Goal: Information Seeking & Learning: Learn about a topic

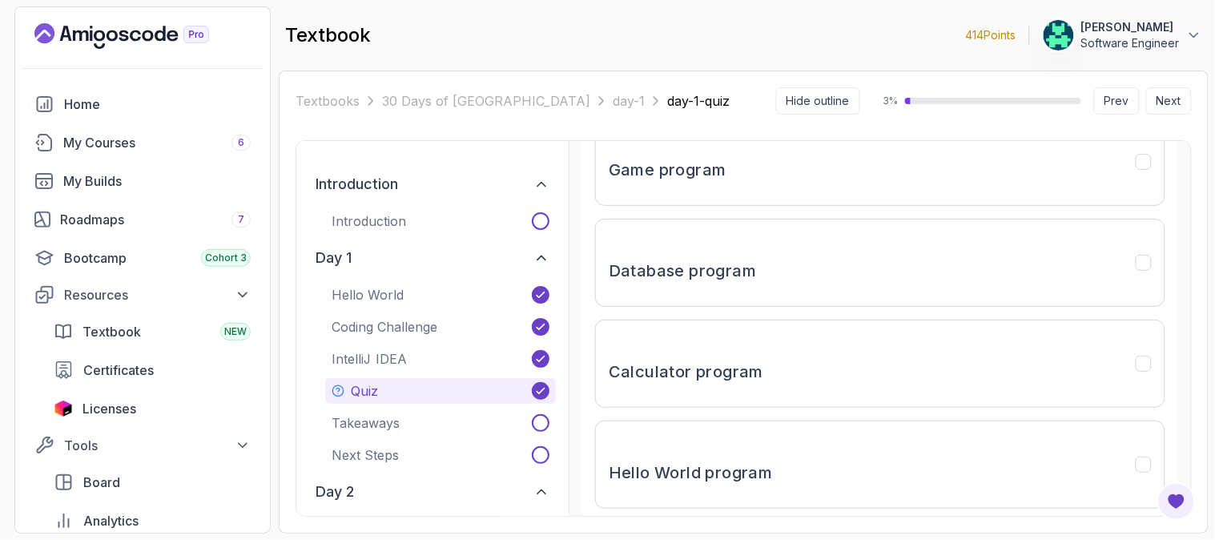
scroll to position [365, 0]
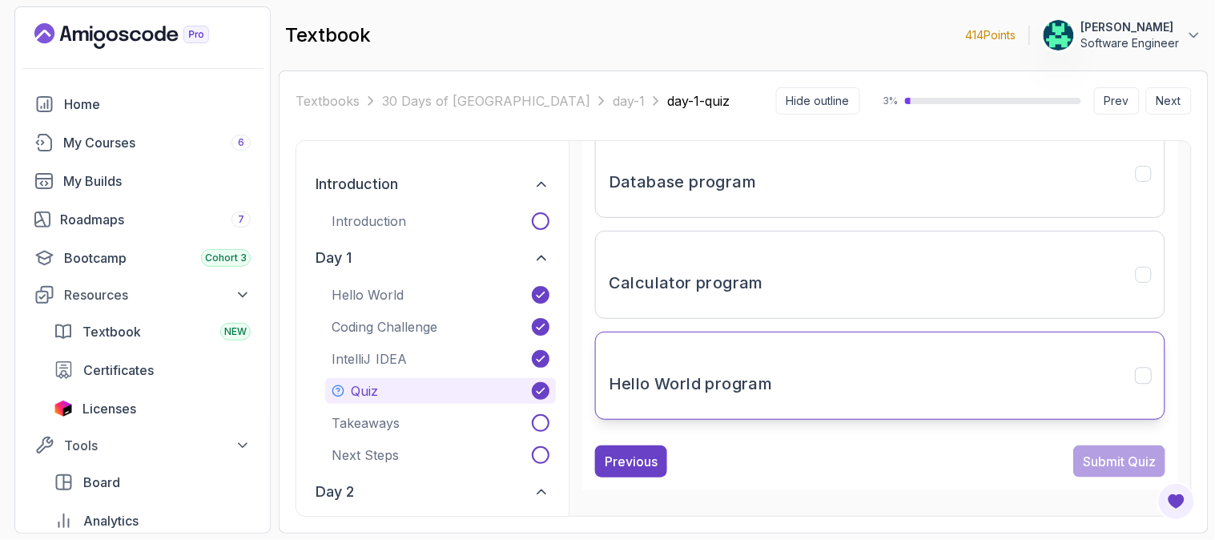
click at [820, 386] on button "Hello World program" at bounding box center [880, 376] width 570 height 88
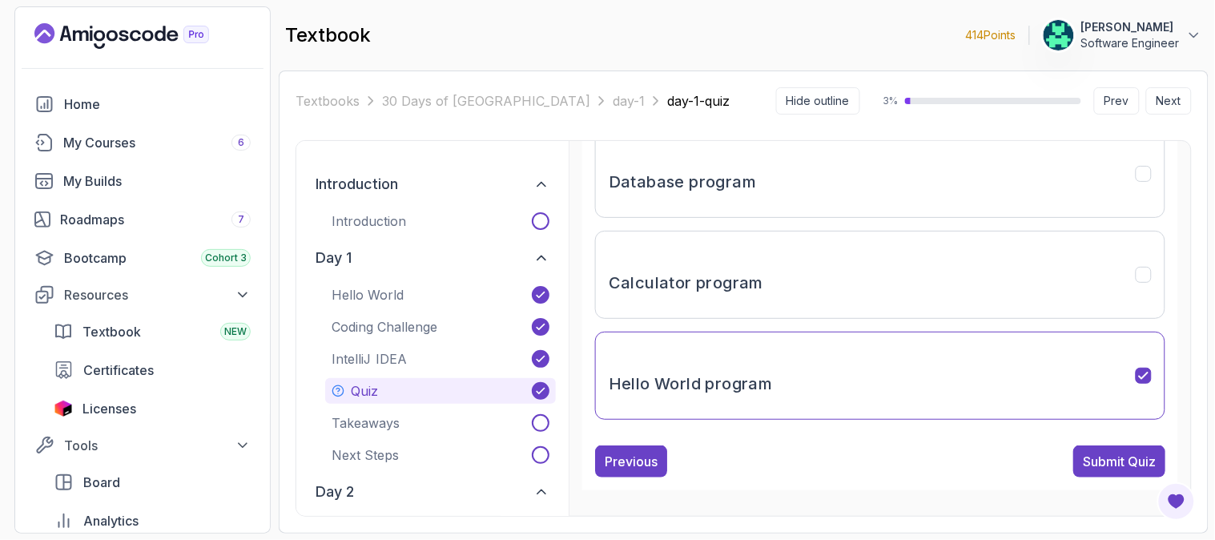
click at [1135, 467] on div "Submit Quiz" at bounding box center [1119, 461] width 73 height 19
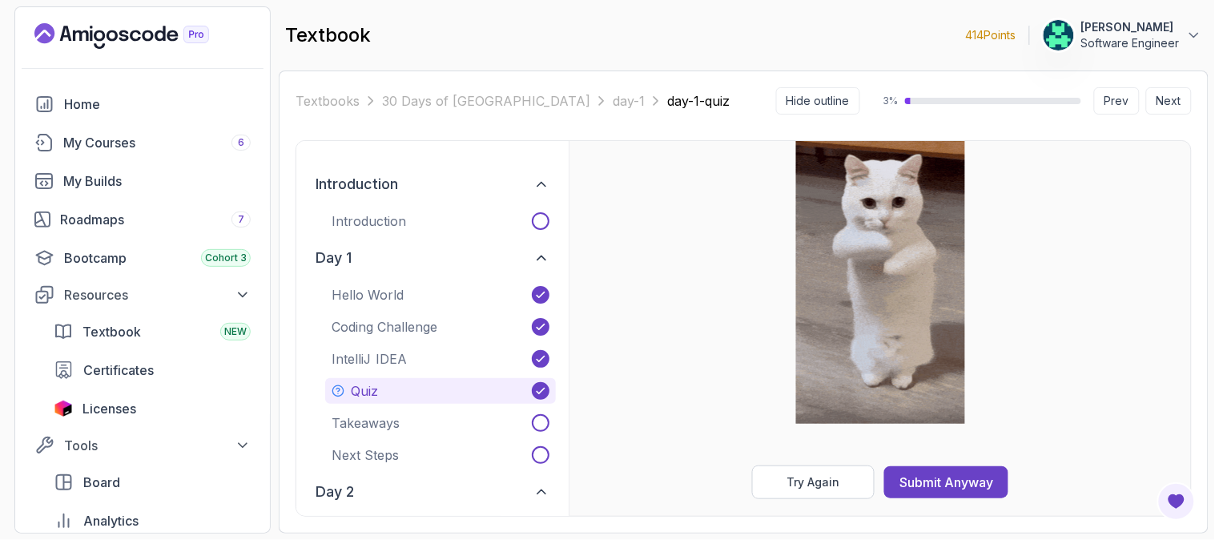
scroll to position [309, 0]
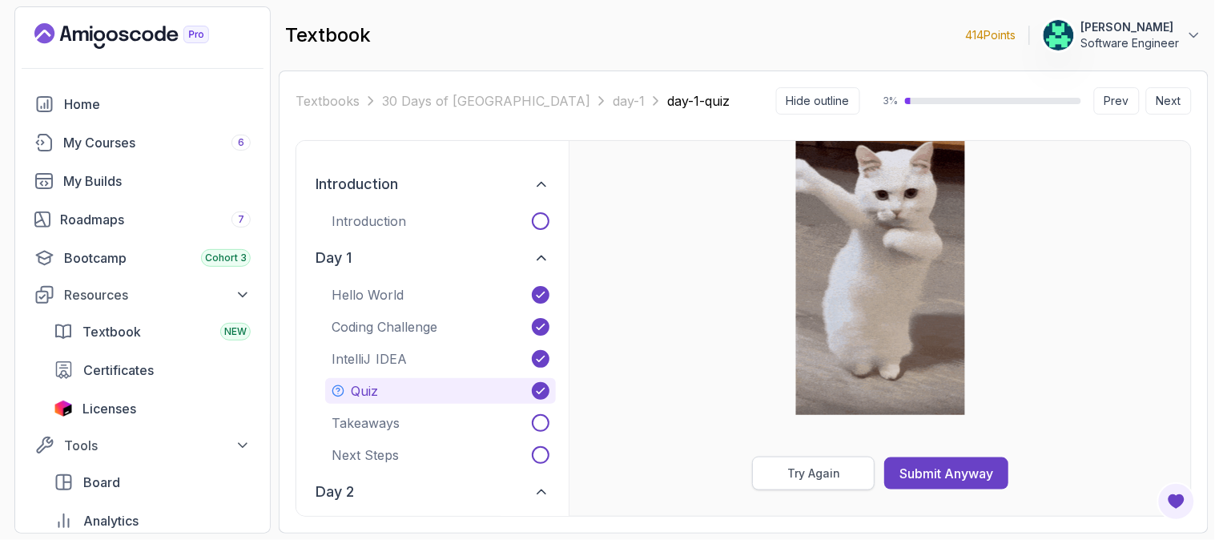
click at [823, 465] on div "Try Again" at bounding box center [814, 473] width 53 height 16
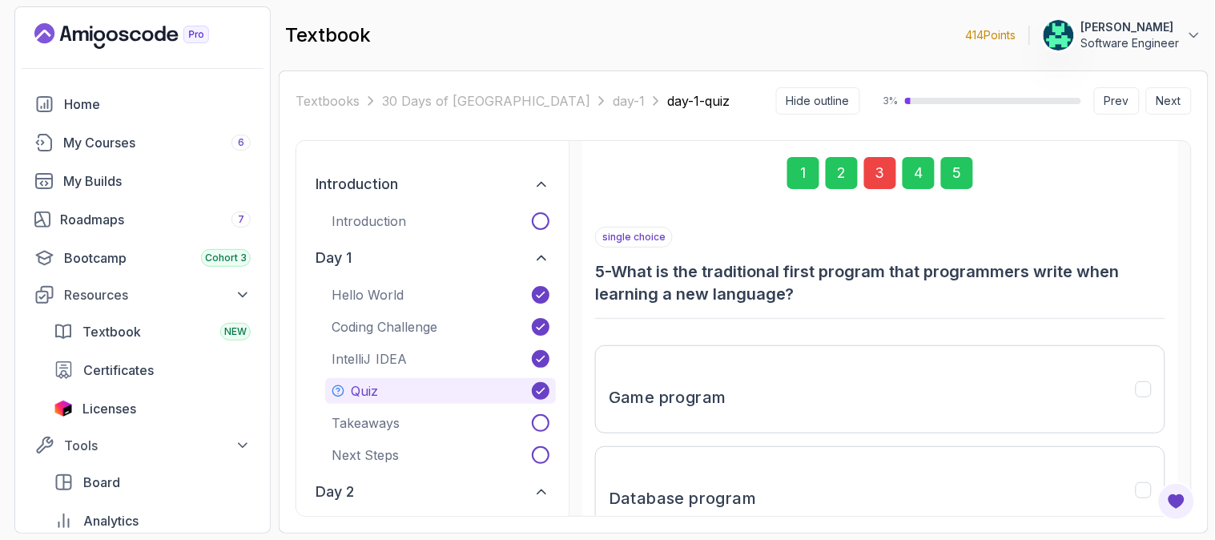
scroll to position [0, 0]
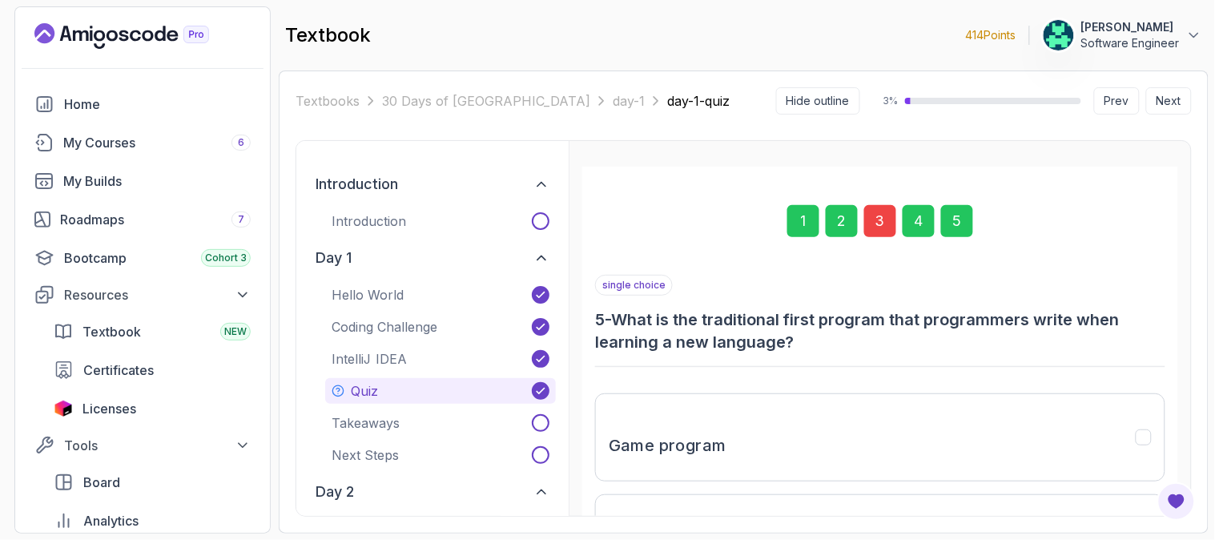
click at [875, 220] on div "3" at bounding box center [880, 221] width 32 height 32
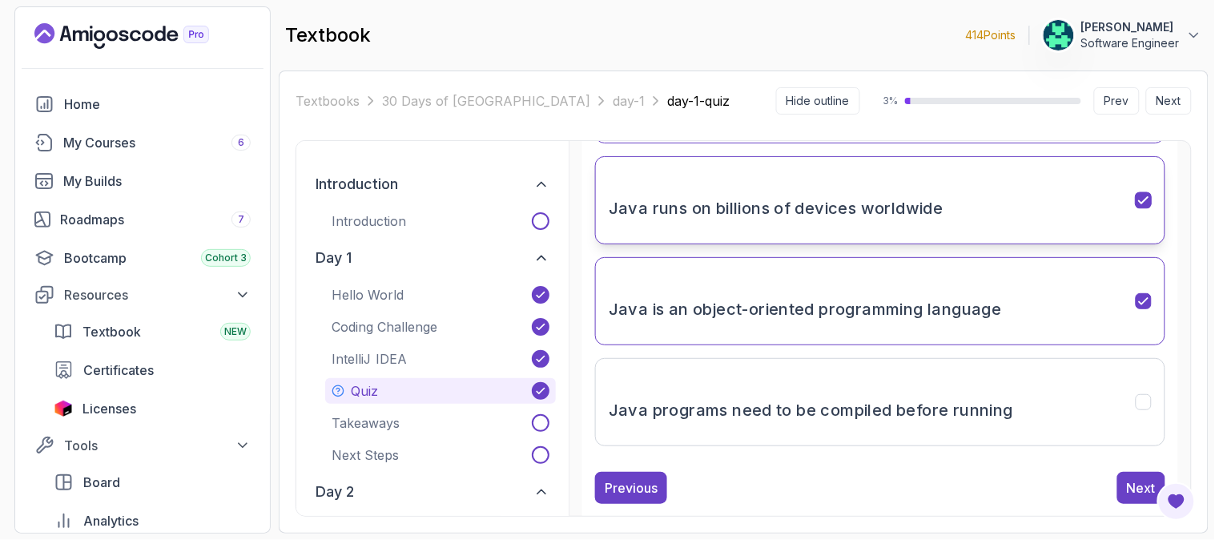
scroll to position [342, 0]
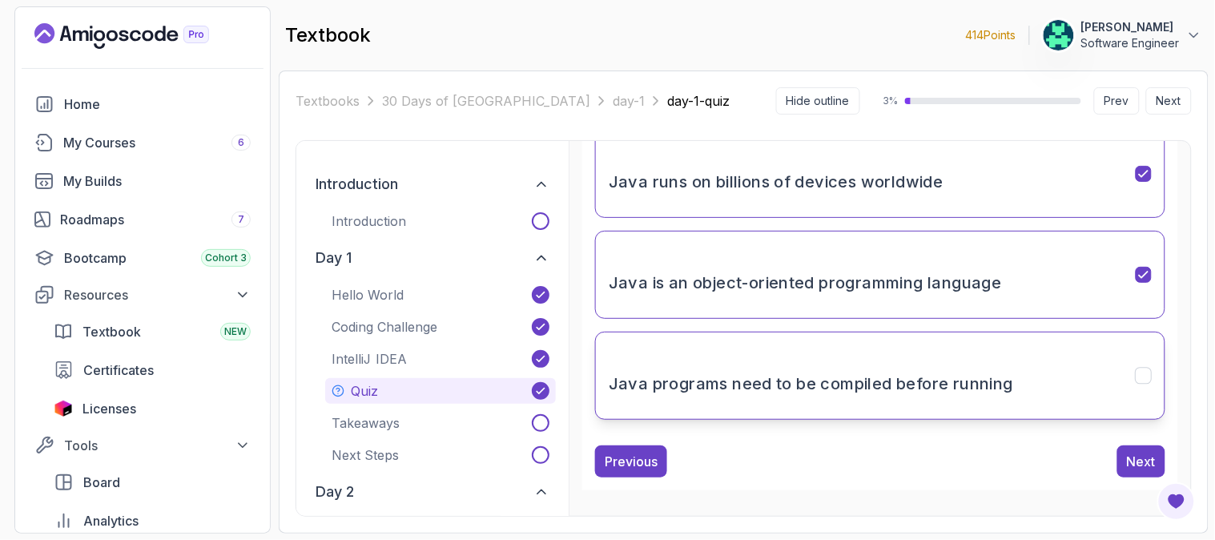
click at [1128, 374] on button "Java programs need to be compiled before running" at bounding box center [880, 376] width 570 height 88
click at [1147, 461] on div "Next" at bounding box center [1141, 461] width 29 height 19
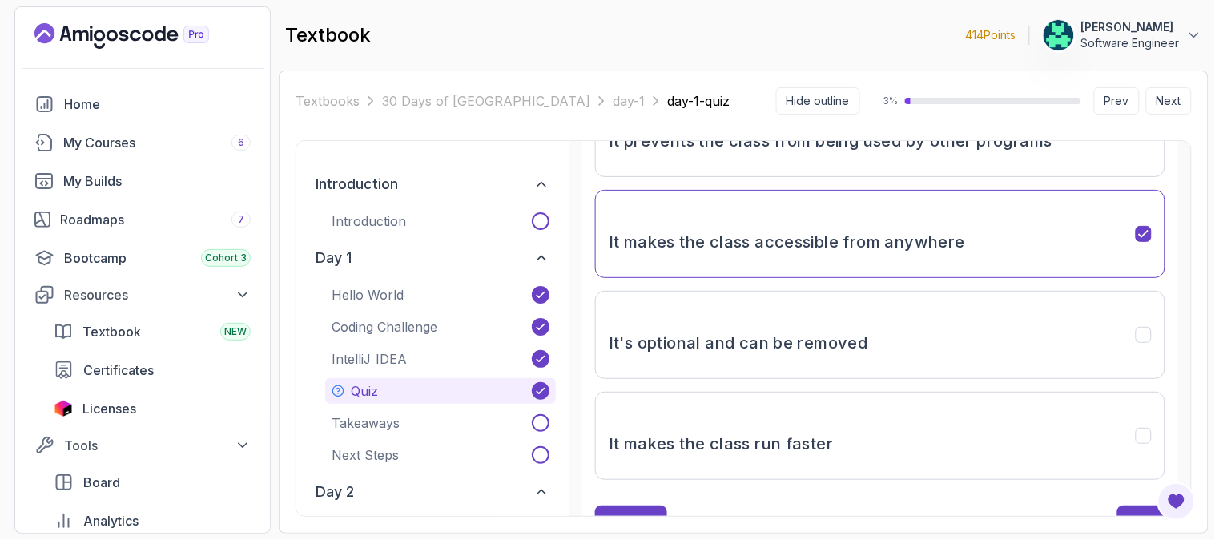
scroll to position [365, 0]
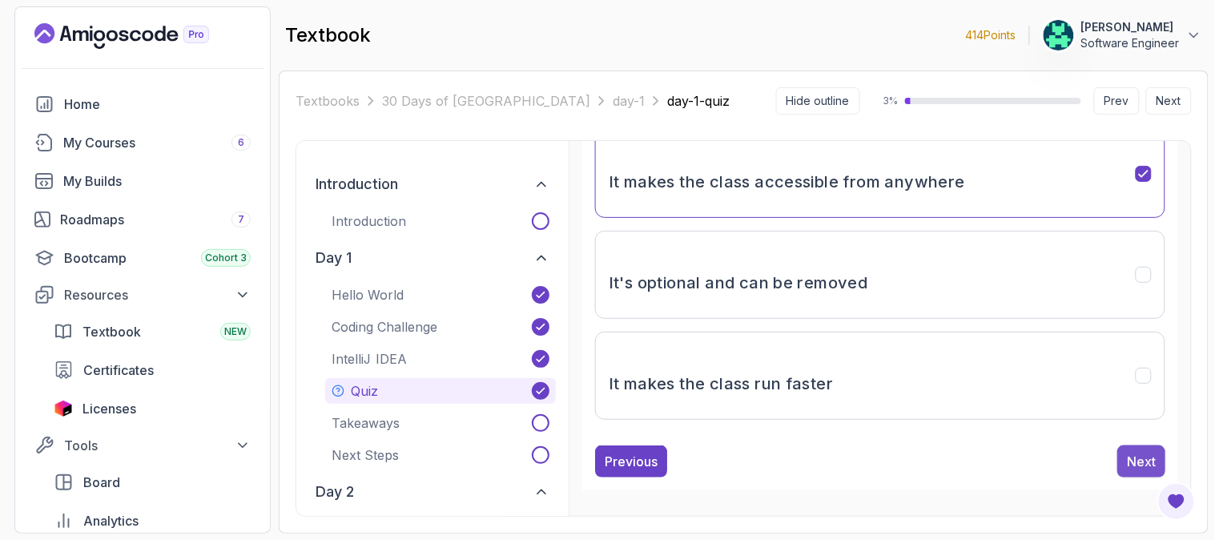
click at [1143, 461] on div "Next" at bounding box center [1141, 461] width 29 height 19
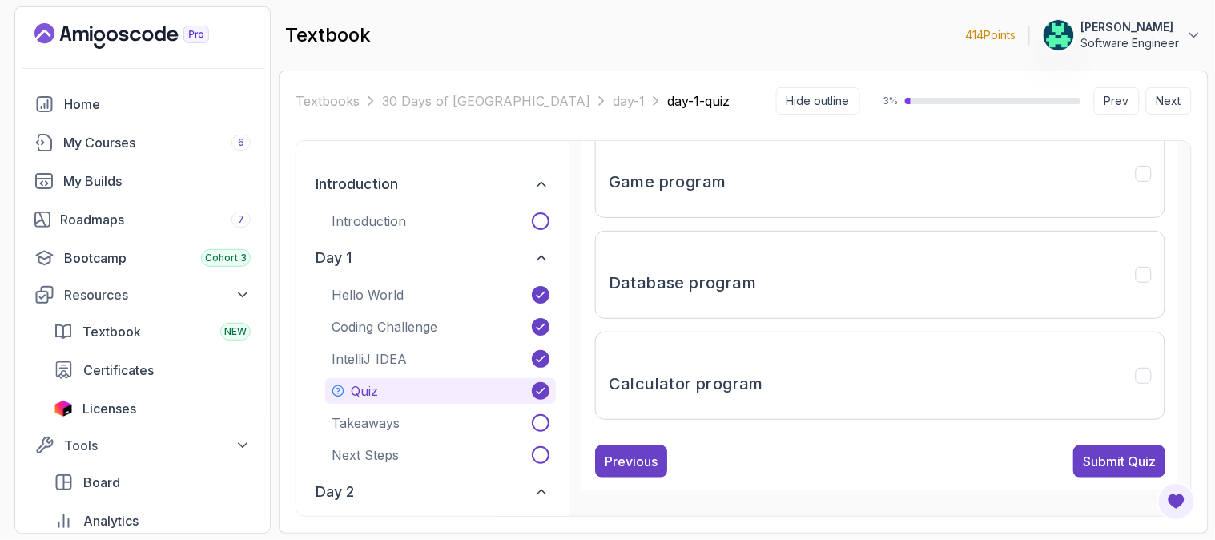
click at [1143, 461] on div "Submit Quiz" at bounding box center [1119, 461] width 73 height 19
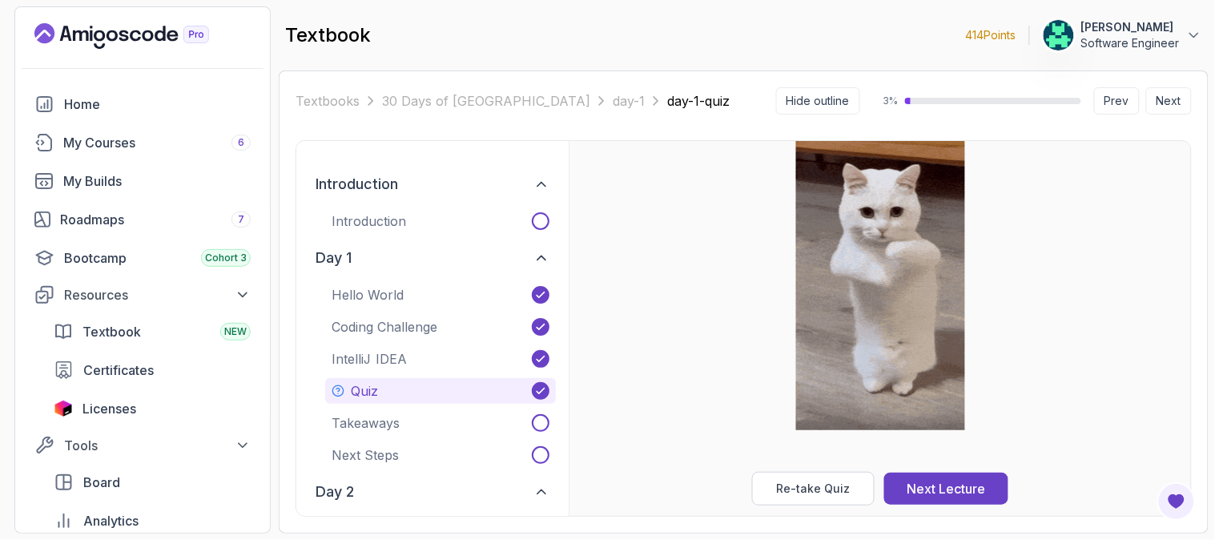
scroll to position [309, 0]
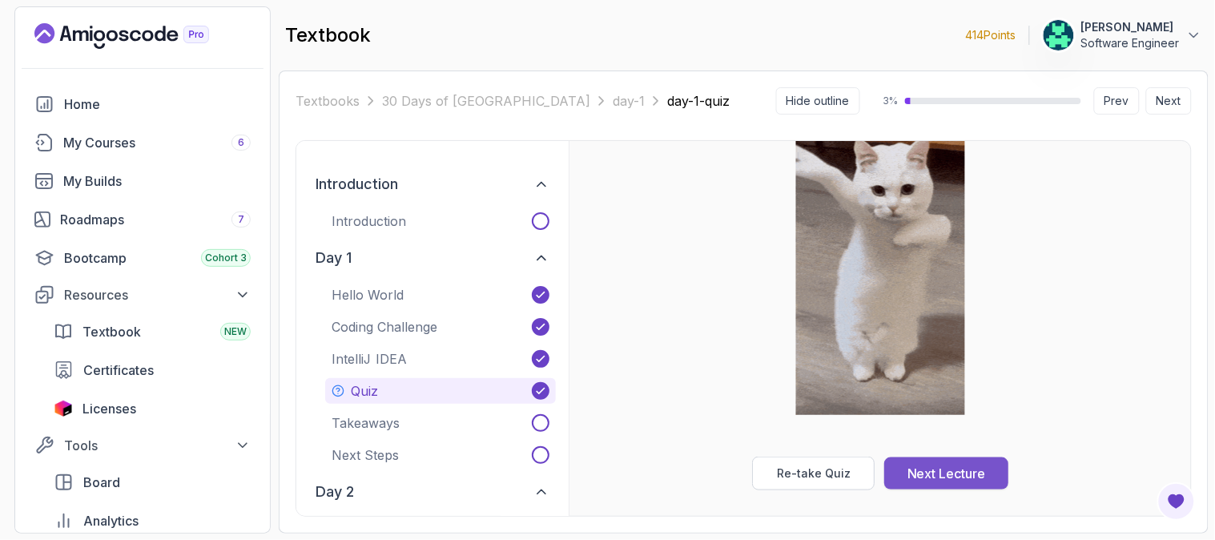
click at [939, 478] on div "Next Lecture" at bounding box center [947, 473] width 79 height 19
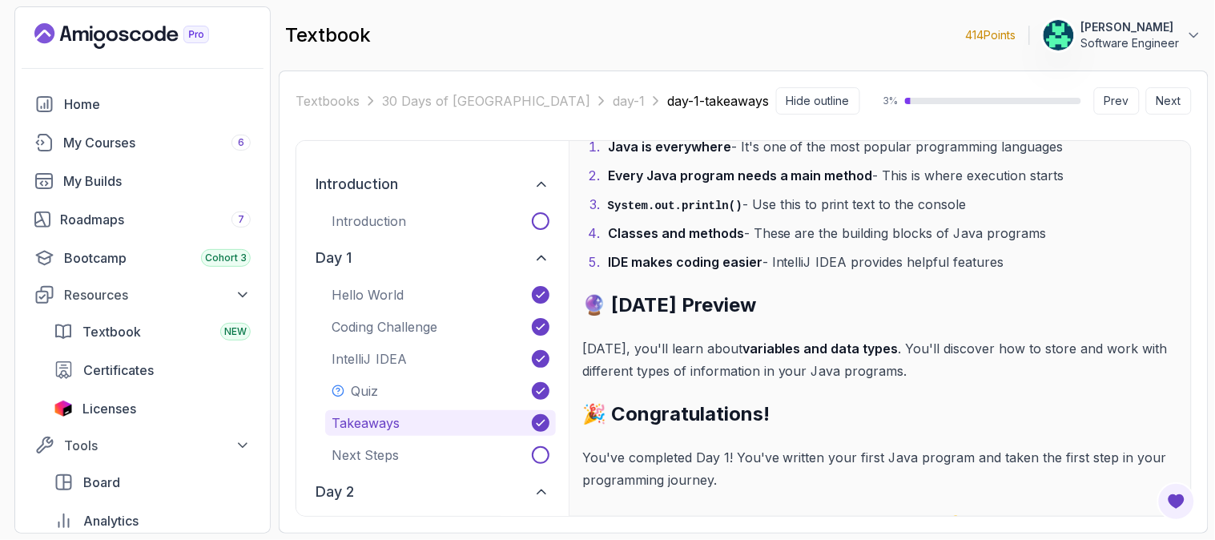
scroll to position [131, 0]
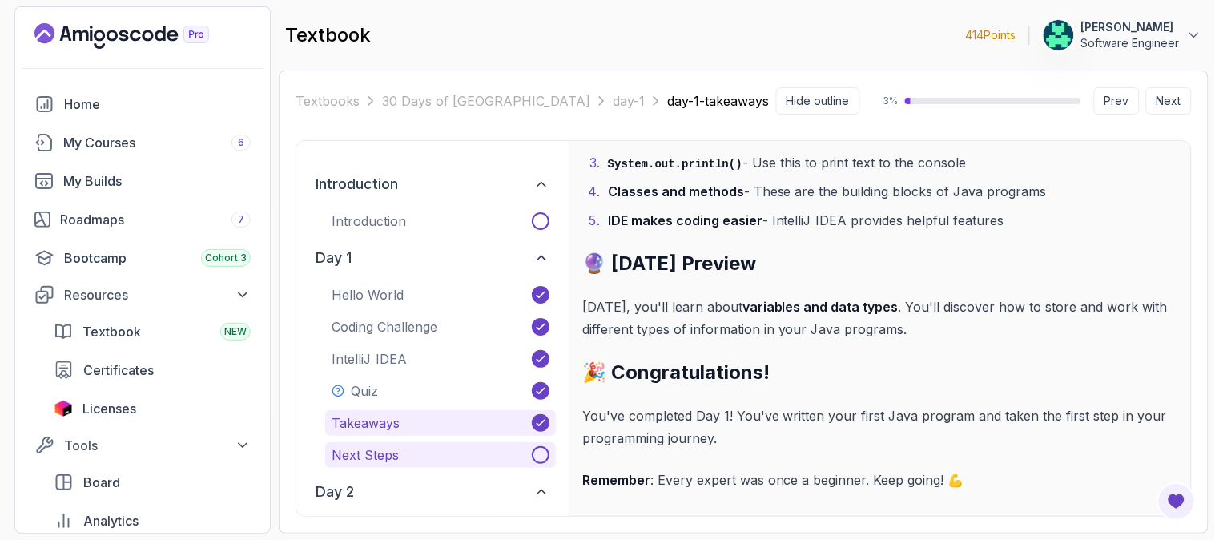
click at [541, 460] on span at bounding box center [541, 455] width 18 height 18
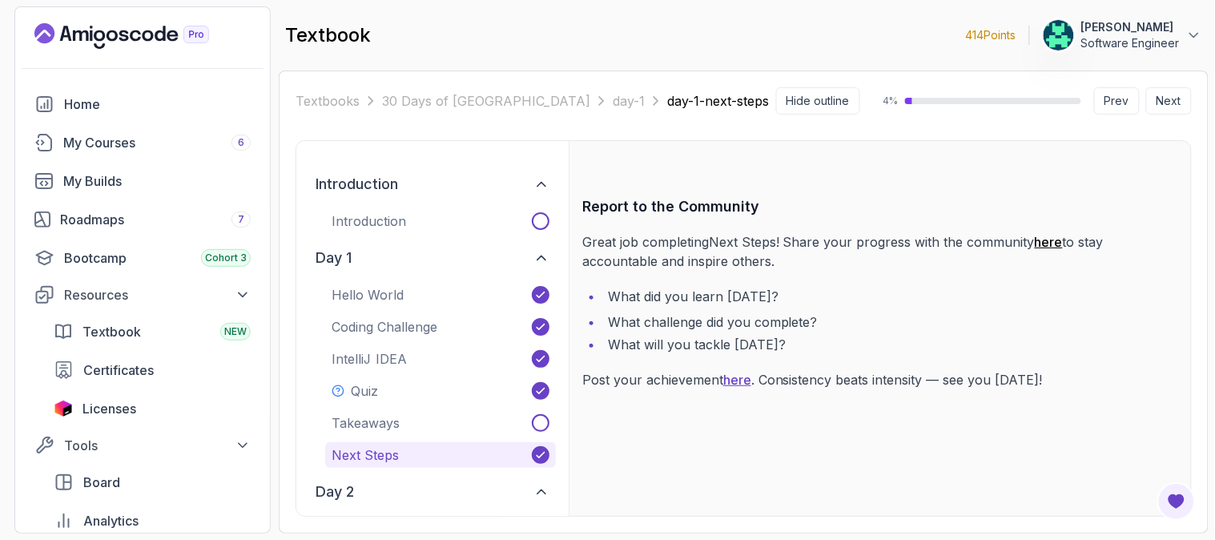
click at [1058, 239] on link "here" at bounding box center [1049, 242] width 28 height 16
click at [546, 428] on span at bounding box center [541, 423] width 18 height 18
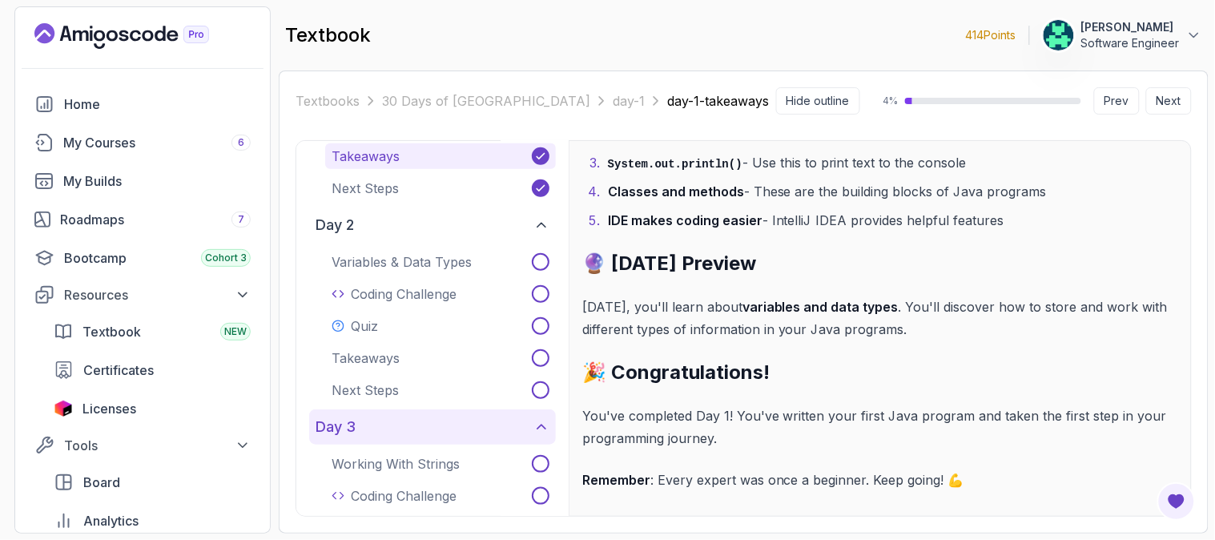
scroll to position [178, 0]
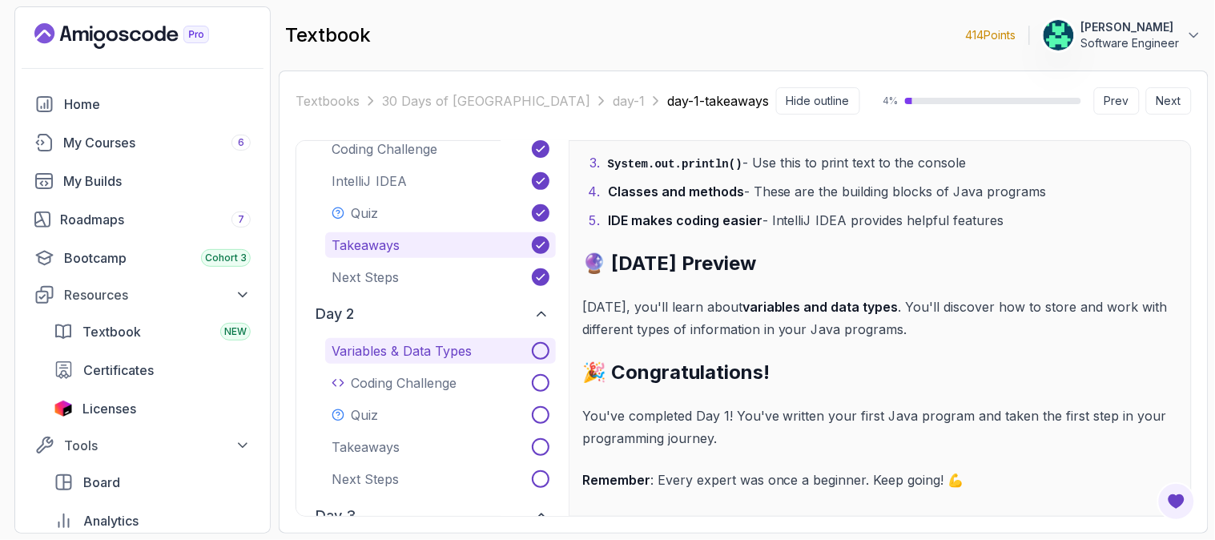
click at [431, 355] on p "Variables & Data Types" at bounding box center [402, 350] width 140 height 19
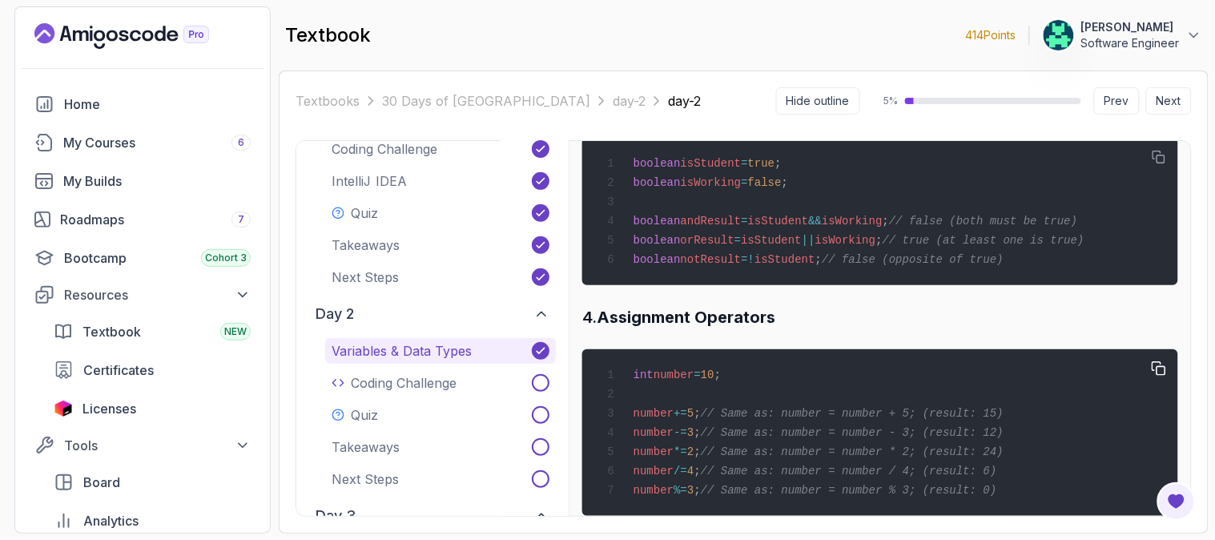
scroll to position [2712, 0]
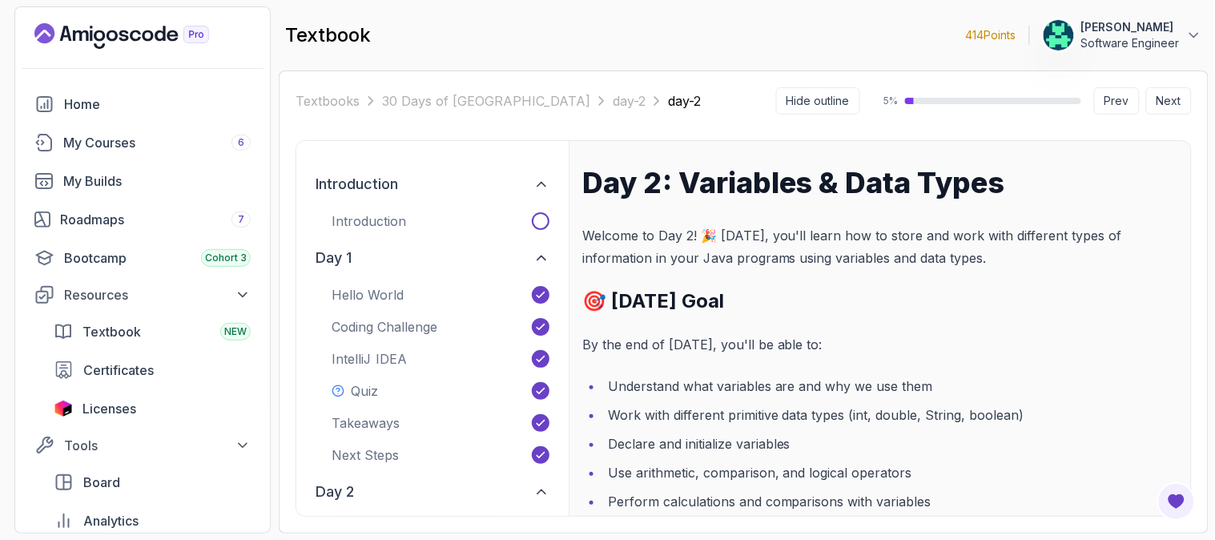
scroll to position [2712, 0]
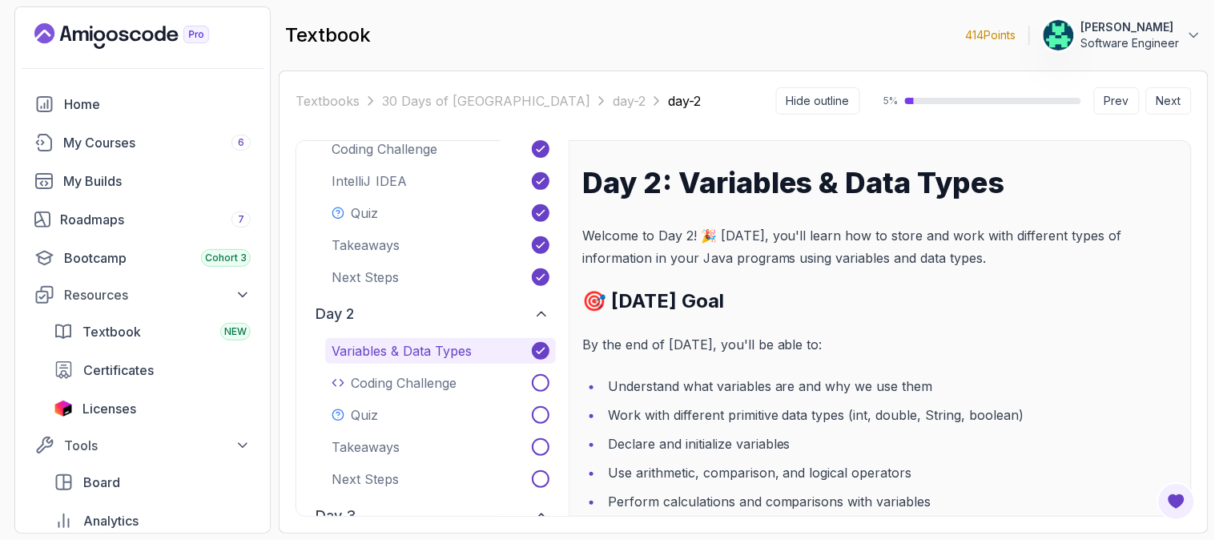
scroll to position [2712, 0]
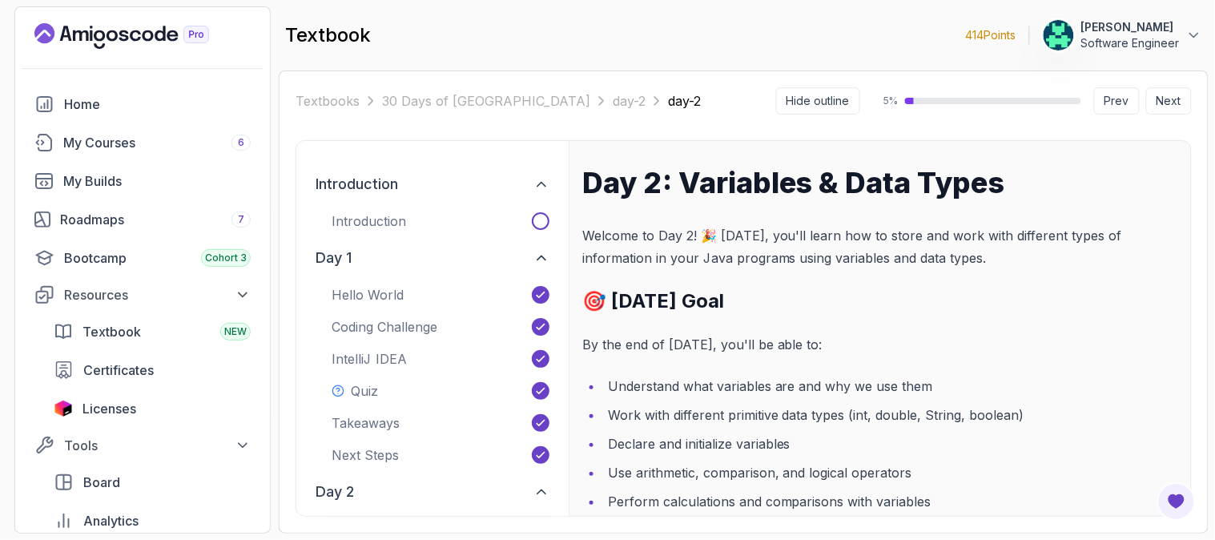
scroll to position [2534, 0]
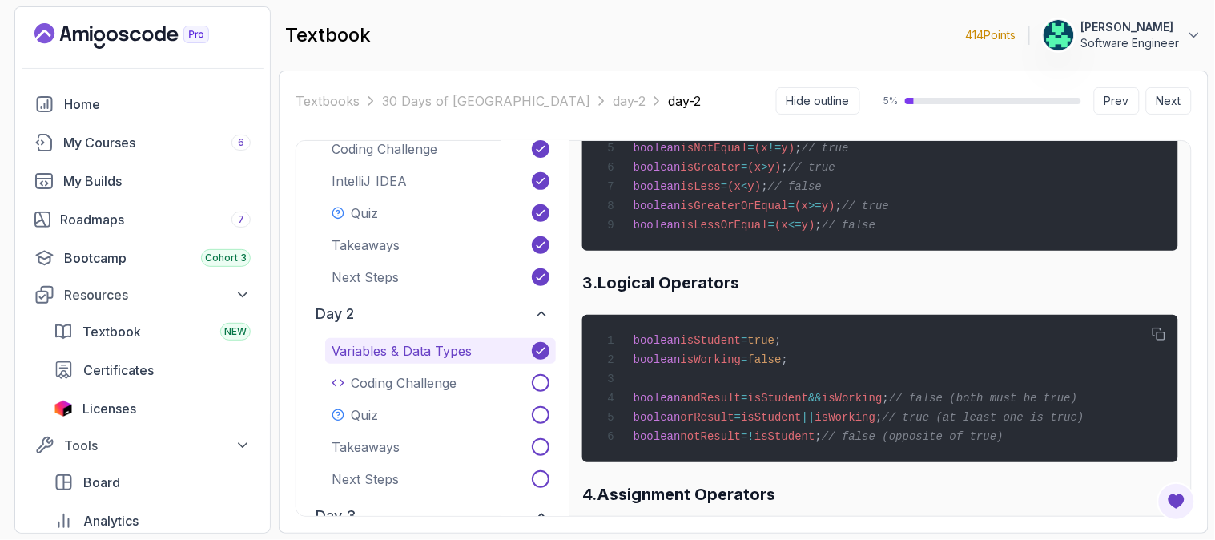
click at [645, 285] on strong "Logical Operators" at bounding box center [669, 282] width 142 height 19
click at [687, 281] on strong "Logical Operators" at bounding box center [669, 282] width 142 height 19
click at [635, 285] on strong "Logical Operators" at bounding box center [669, 282] width 142 height 19
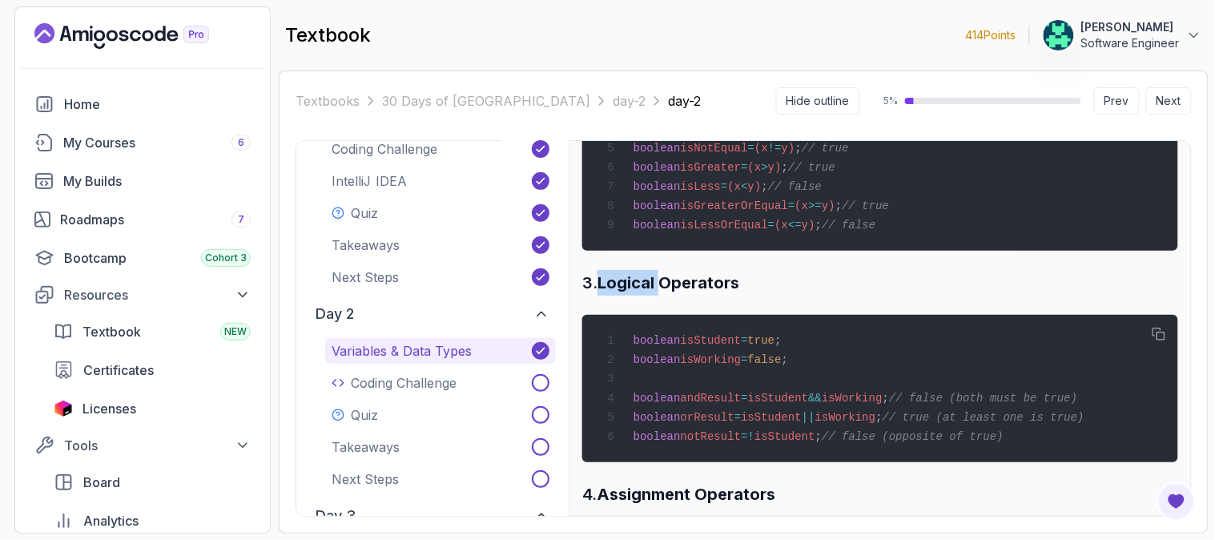
click at [635, 285] on strong "Logical Operators" at bounding box center [669, 282] width 142 height 19
click at [708, 279] on strong "Logical Operators" at bounding box center [669, 282] width 142 height 19
click at [611, 282] on strong "Logical Operators" at bounding box center [669, 282] width 142 height 19
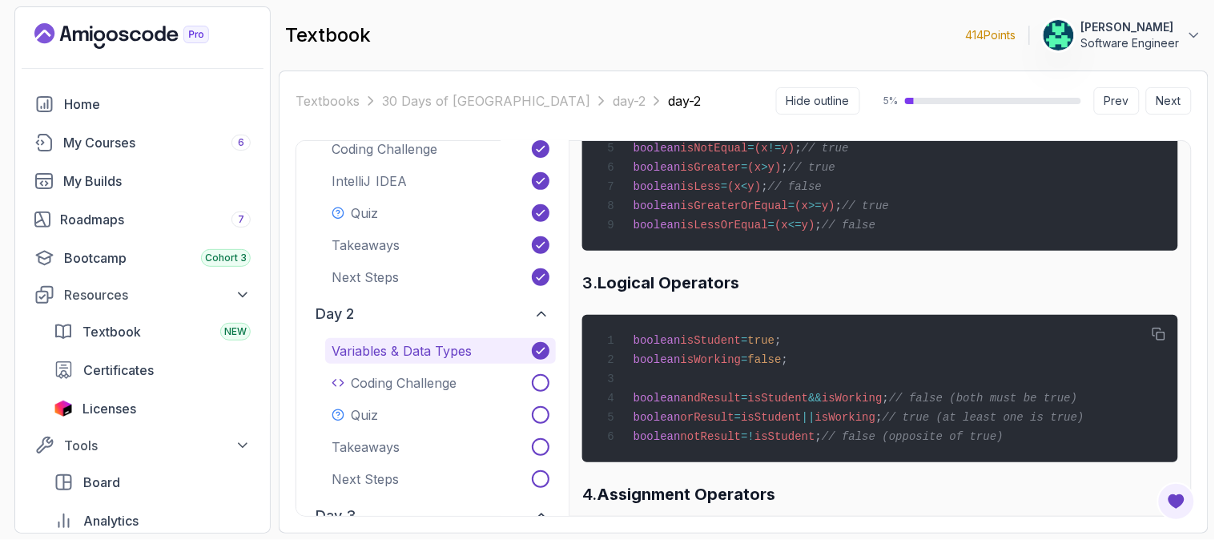
click at [715, 276] on strong "Logical Operators" at bounding box center [669, 282] width 142 height 19
click at [647, 279] on strong "Logical Operators" at bounding box center [669, 282] width 142 height 19
click at [709, 281] on strong "Logical Operators" at bounding box center [669, 282] width 142 height 19
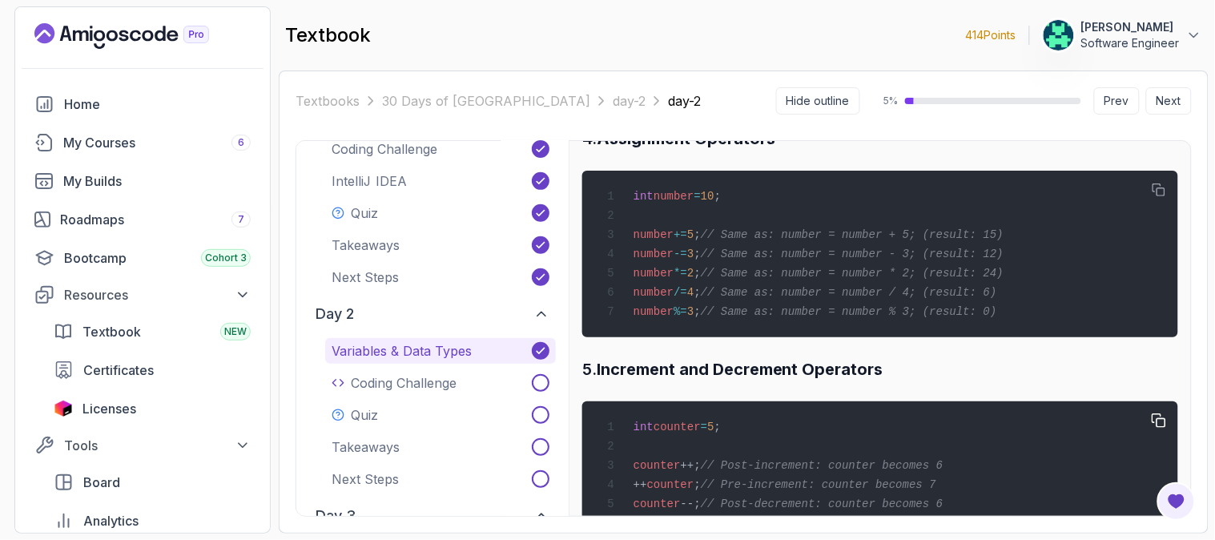
scroll to position [2712, 0]
